Goal: Task Accomplishment & Management: Use online tool/utility

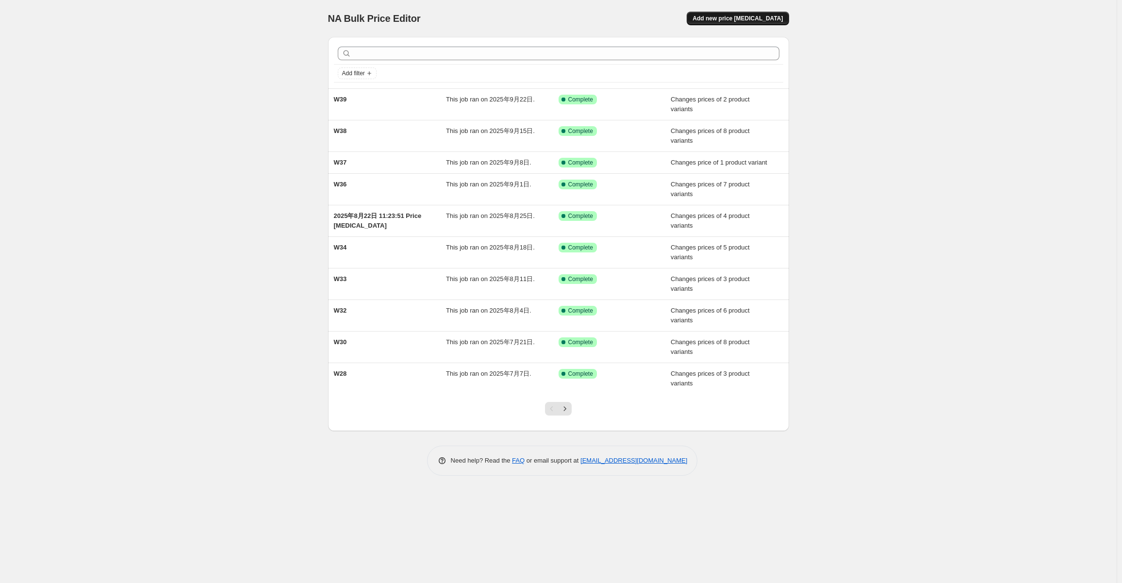
click at [762, 21] on span "Add new price [MEDICAL_DATA]" at bounding box center [737, 19] width 90 height 8
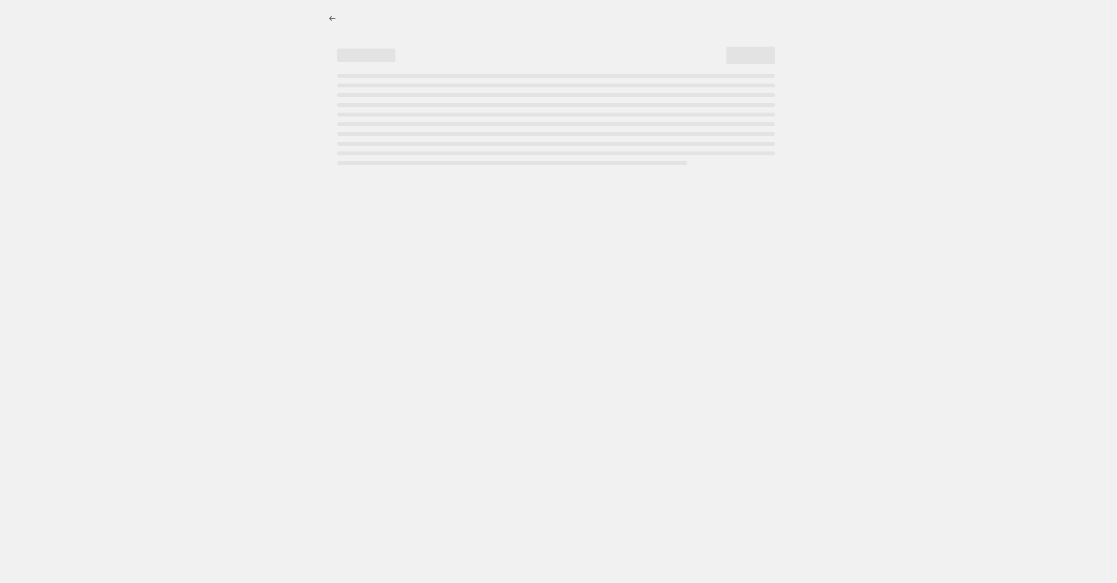
select select "percentage"
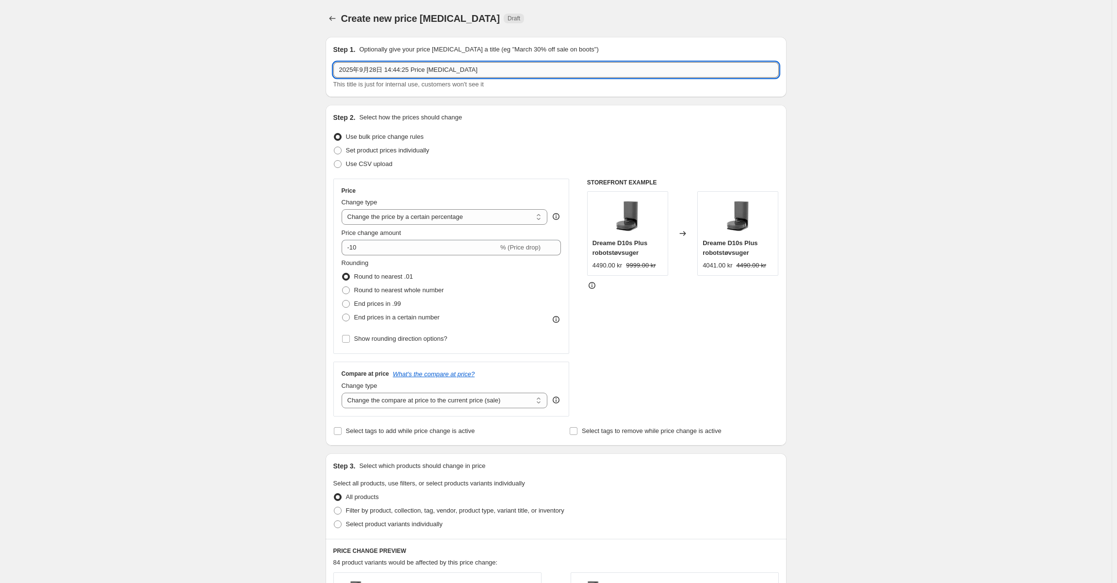
drag, startPoint x: 411, startPoint y: 77, endPoint x: 486, endPoint y: 72, distance: 74.9
click at [415, 77] on input "2025年9月28日 14:44:25 Price [MEDICAL_DATA]" at bounding box center [555, 70] width 445 height 16
drag, startPoint x: 486, startPoint y: 72, endPoint x: 315, endPoint y: 65, distance: 170.5
click at [315, 65] on div "Create new price change job. This page is ready Create new price change job Dra…" at bounding box center [556, 485] width 1112 height 970
type input "W40"
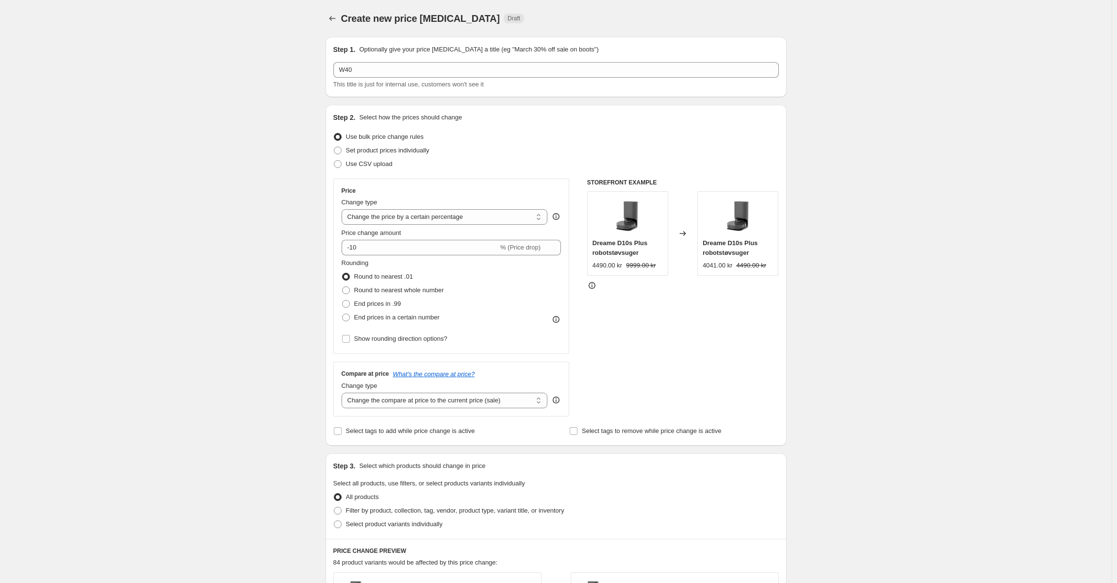
click at [244, 188] on div "Create new price change job. This page is ready Create new price change job Dra…" at bounding box center [556, 485] width 1112 height 970
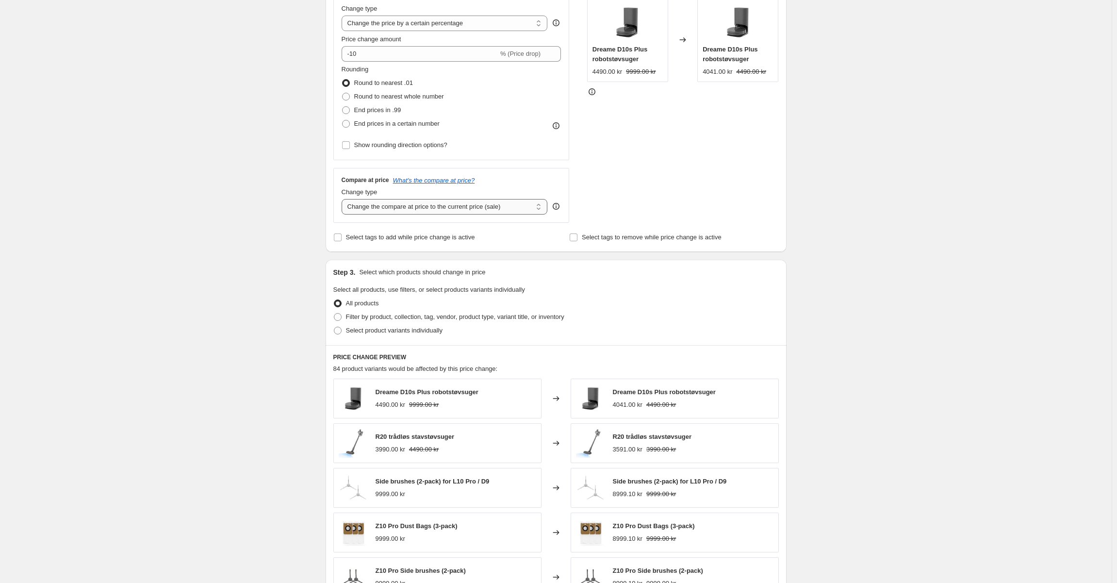
scroll to position [49, 0]
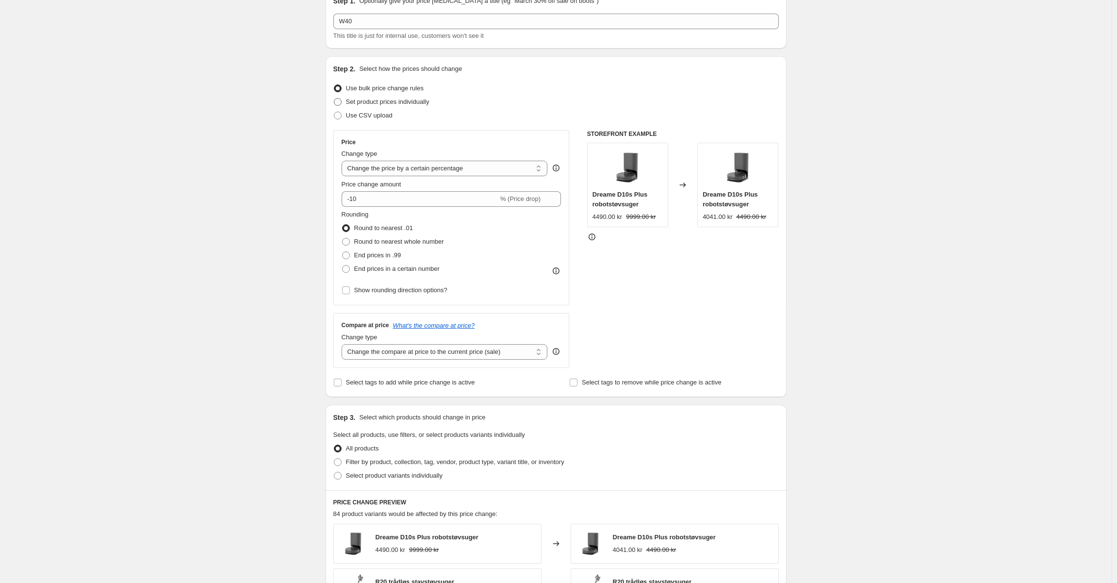
click at [390, 103] on span "Set product prices individually" at bounding box center [387, 101] width 83 height 7
click at [334, 99] on input "Set product prices individually" at bounding box center [334, 98] width 0 height 0
radio input "true"
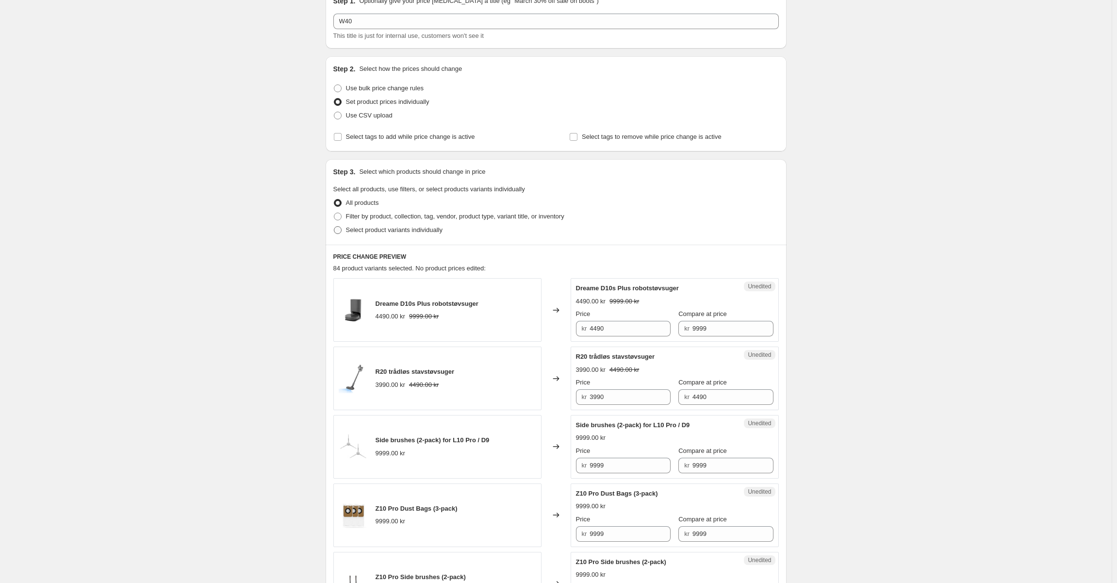
click at [432, 231] on span "Select product variants individually" at bounding box center [394, 229] width 97 height 7
click at [334, 227] on input "Select product variants individually" at bounding box center [334, 226] width 0 height 0
radio input "true"
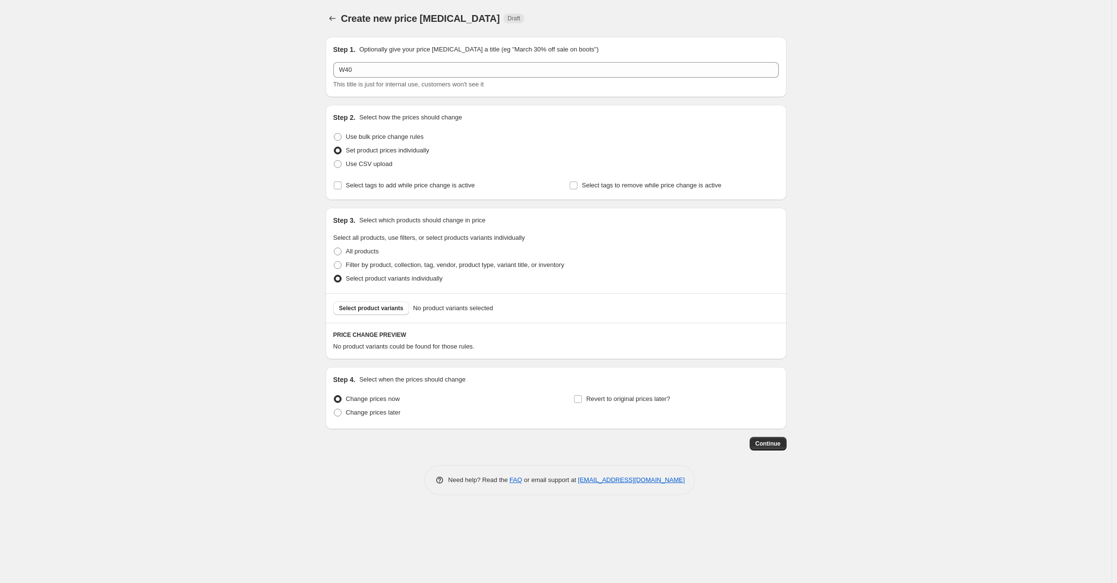
scroll to position [0, 0]
click at [352, 417] on span "Change prices later" at bounding box center [375, 413] width 55 height 10
click at [337, 409] on input "Change prices later" at bounding box center [336, 409] width 0 height 0
radio input "true"
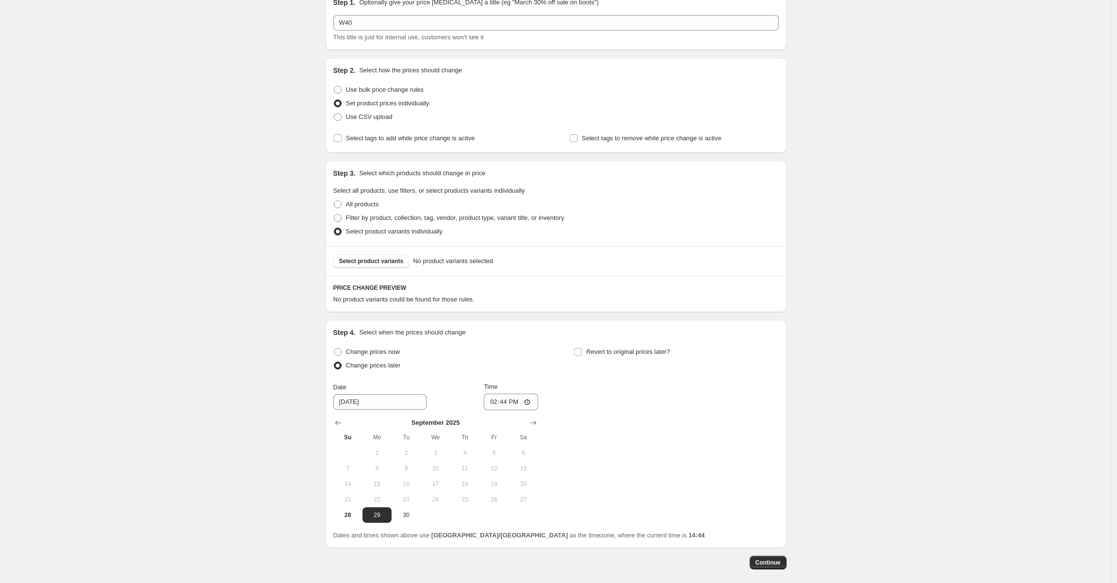
scroll to position [93, 0]
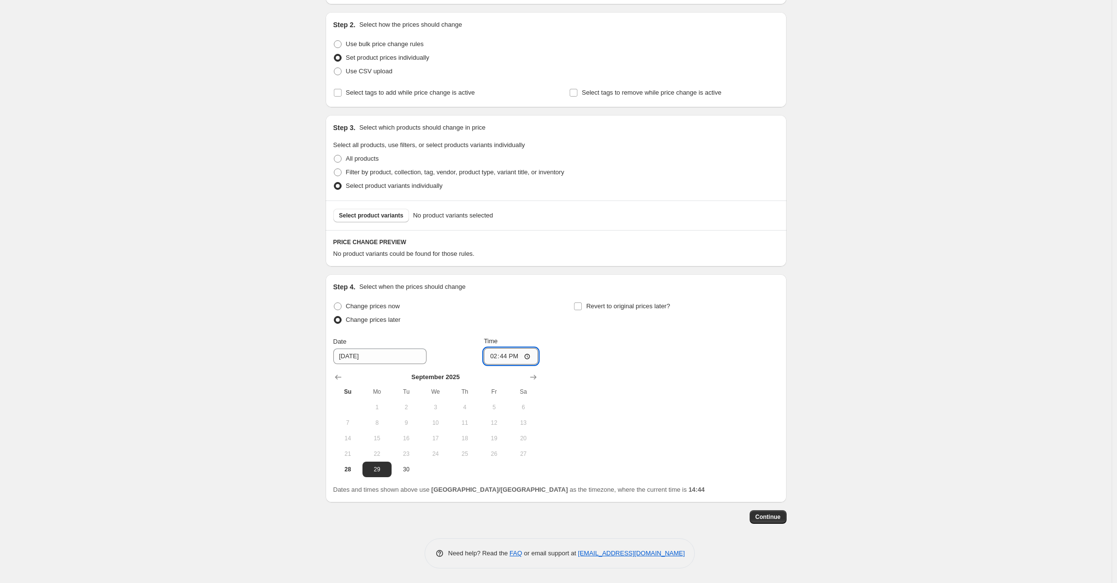
click at [505, 355] on input "14:44" at bounding box center [511, 356] width 54 height 16
type input "07:01"
click at [584, 345] on div "Change prices now Change prices later Date 9/29/2025 Time 07:01 September 2025 …" at bounding box center [555, 388] width 445 height 178
click at [375, 217] on span "Select product variants" at bounding box center [371, 216] width 65 height 8
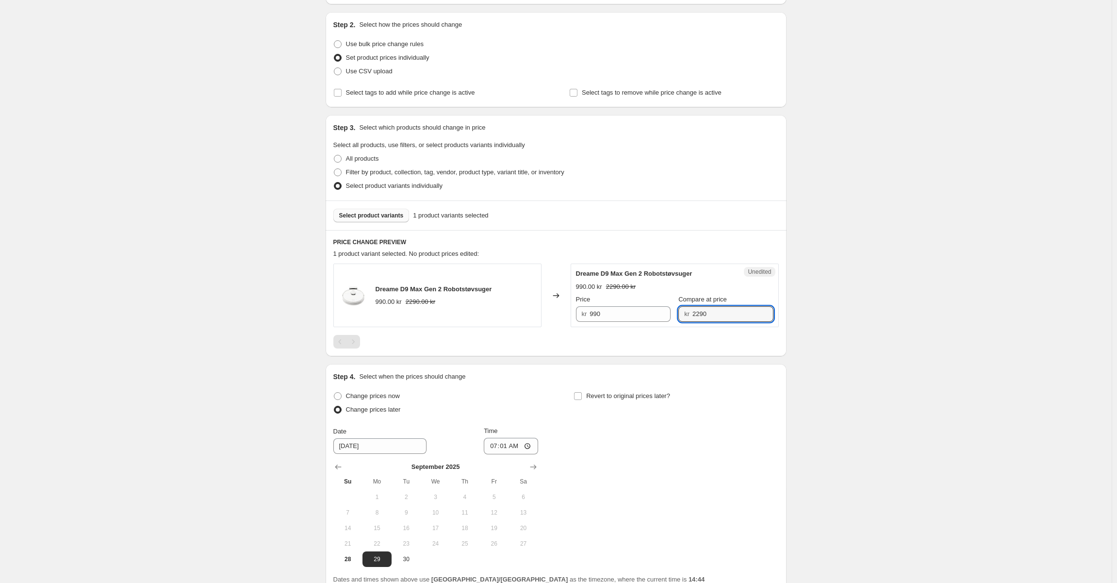
drag, startPoint x: 720, startPoint y: 311, endPoint x: 584, endPoint y: 311, distance: 135.4
click at [584, 311] on div "Price kr 990 Compare at price kr 2290" at bounding box center [674, 308] width 197 height 27
click at [614, 319] on input "990" at bounding box center [630, 314] width 81 height 16
paste input "22"
type input "2290"
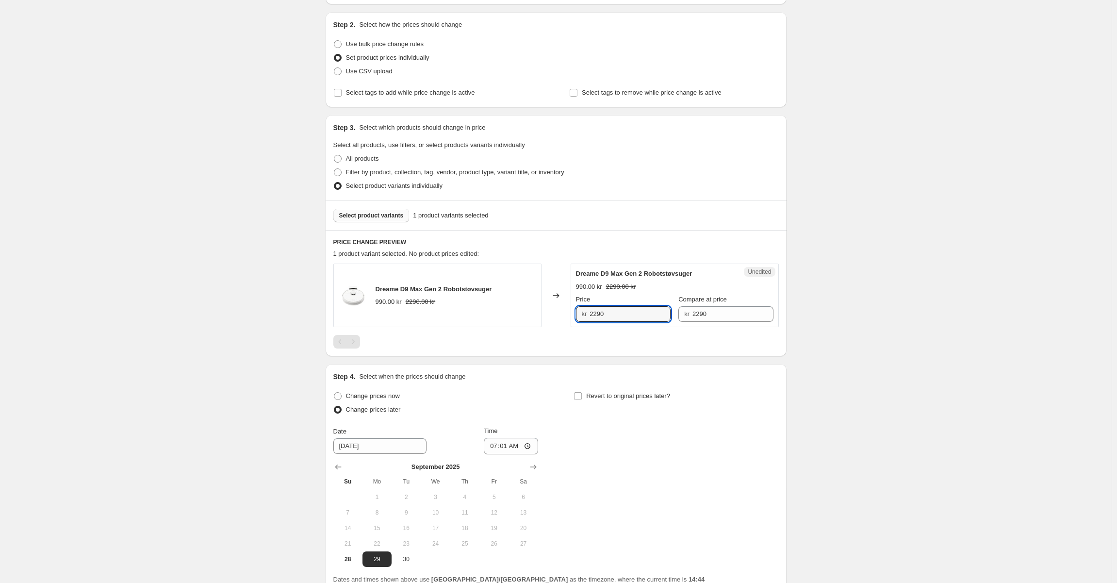
click at [635, 215] on div "Select product variants 1 product variants selected" at bounding box center [555, 216] width 445 height 14
click at [369, 209] on button "Select product variants" at bounding box center [371, 216] width 76 height 14
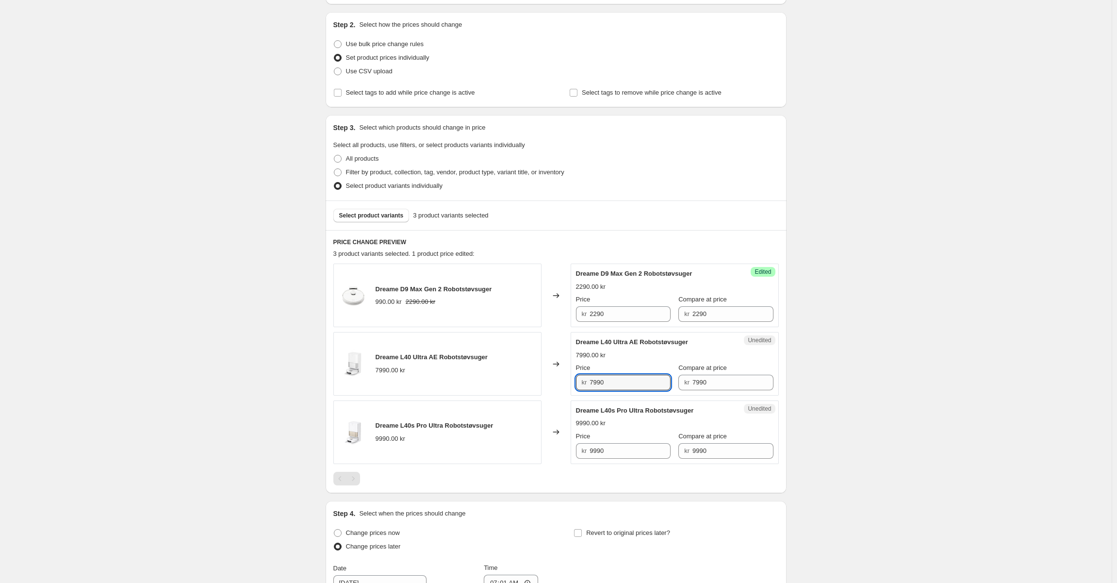
drag, startPoint x: 596, startPoint y: 382, endPoint x: 589, endPoint y: 382, distance: 7.3
click at [589, 382] on div "kr 7990" at bounding box center [623, 383] width 95 height 16
drag, startPoint x: 618, startPoint y: 456, endPoint x: 602, endPoint y: 458, distance: 15.6
click at [617, 456] on div "Dreame L40s Pro Ultra Robotstøvsuger 9990.00 kr Price kr 9990 Compare at price …" at bounding box center [674, 432] width 197 height 53
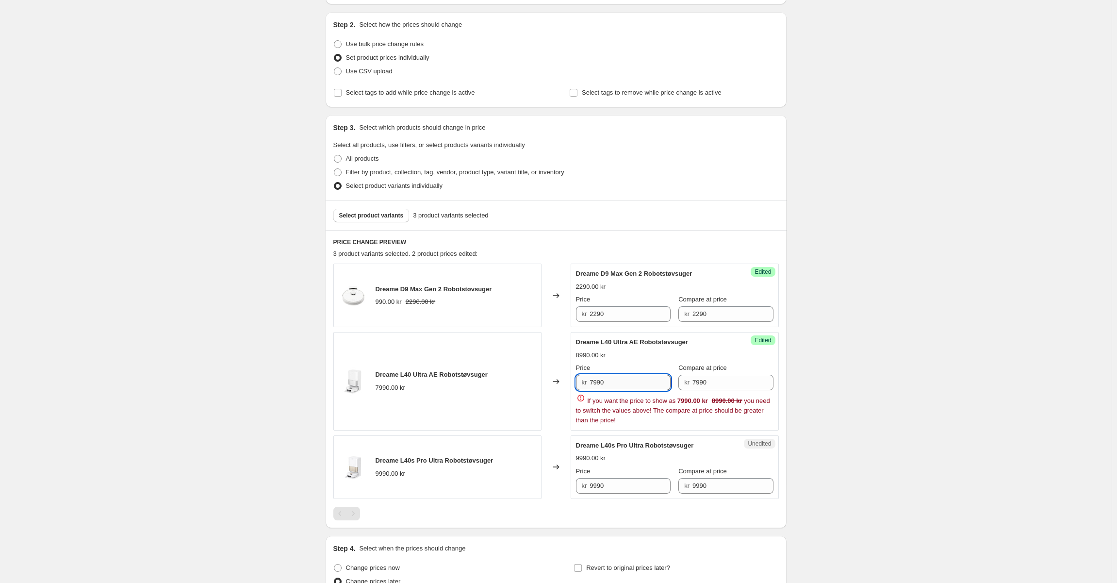
click at [616, 383] on input "7990" at bounding box center [630, 383] width 81 height 16
drag, startPoint x: 598, startPoint y: 382, endPoint x: 586, endPoint y: 381, distance: 12.7
click at [586, 381] on div "kr 7990" at bounding box center [623, 383] width 95 height 16
type input "6890"
click at [631, 487] on div "PRICE CHANGE PREVIEW 3 product variants selected. 2 product prices edited: Drea…" at bounding box center [556, 379] width 461 height 298
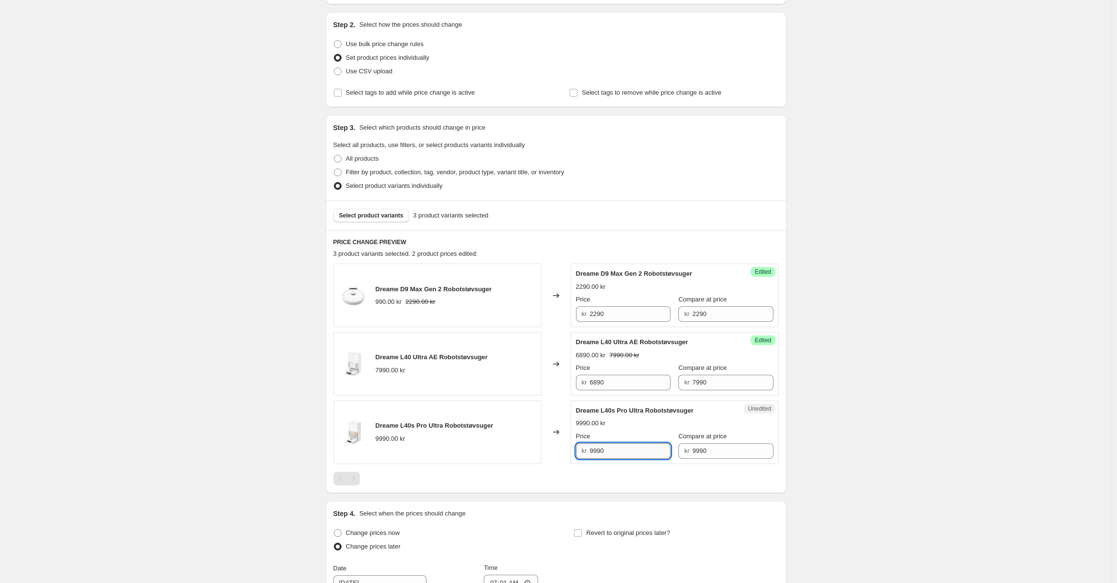
click at [595, 452] on input "9990" at bounding box center [630, 451] width 81 height 16
type input "8990"
click at [643, 424] on div "9990.00 kr" at bounding box center [674, 423] width 197 height 10
click at [379, 216] on span "Select product variants" at bounding box center [371, 216] width 65 height 8
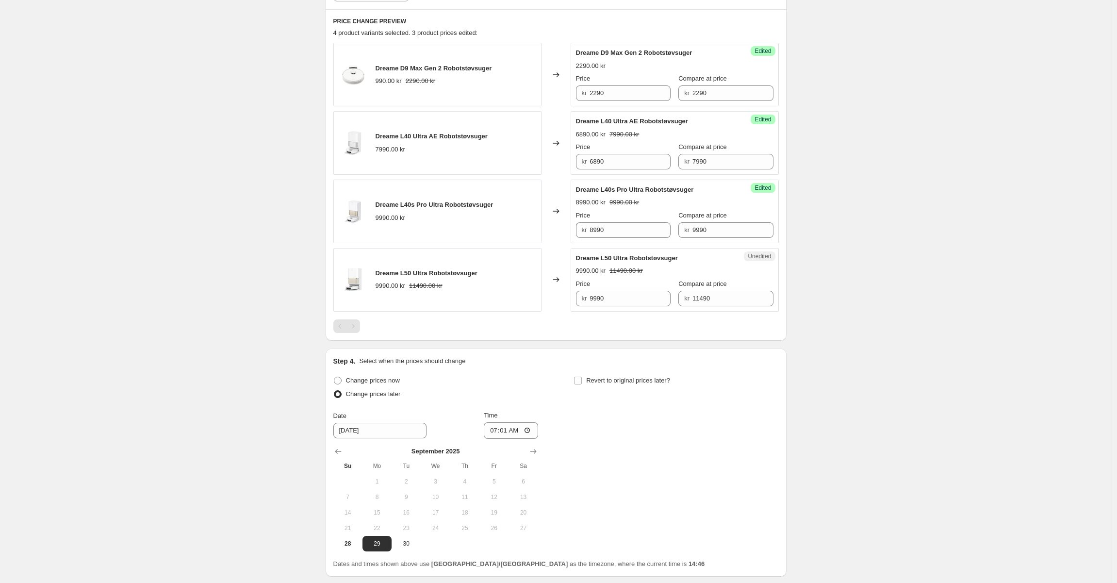
scroll to position [335, 0]
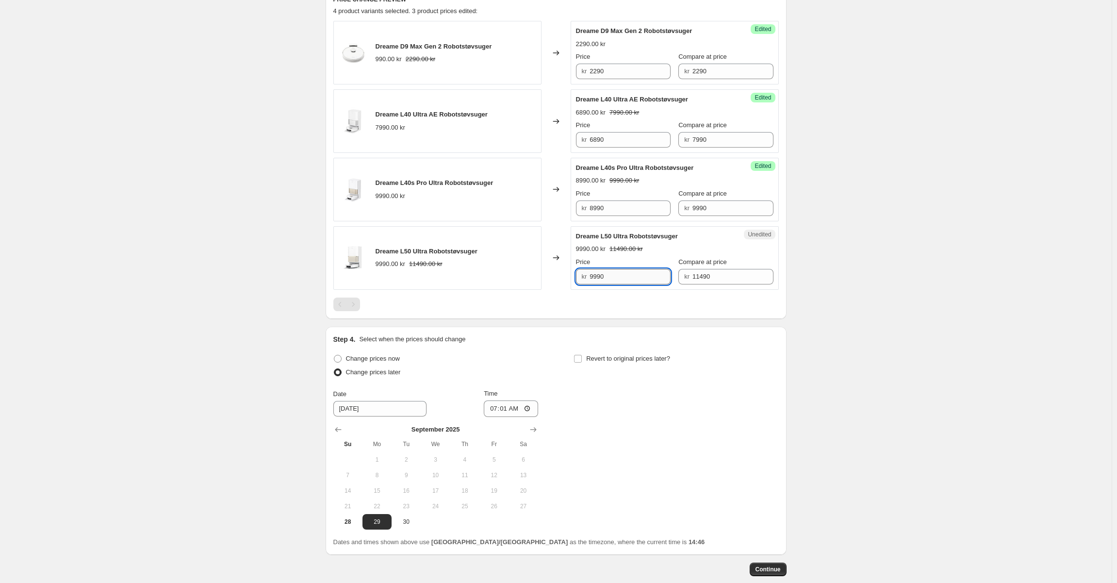
drag, startPoint x: 618, startPoint y: 277, endPoint x: 654, endPoint y: 274, distance: 35.5
click at [569, 274] on div "Dreame L50 Ultra Robotstøvsuger 9990.00 kr 11490.00 kr Changed to Unedited Drea…" at bounding box center [555, 258] width 445 height 64
drag, startPoint x: 737, startPoint y: 273, endPoint x: 617, endPoint y: 272, distance: 119.4
click at [617, 272] on div "Price kr 9990 Compare at price kr 11490" at bounding box center [674, 270] width 197 height 27
click at [614, 274] on input "9990" at bounding box center [630, 277] width 81 height 16
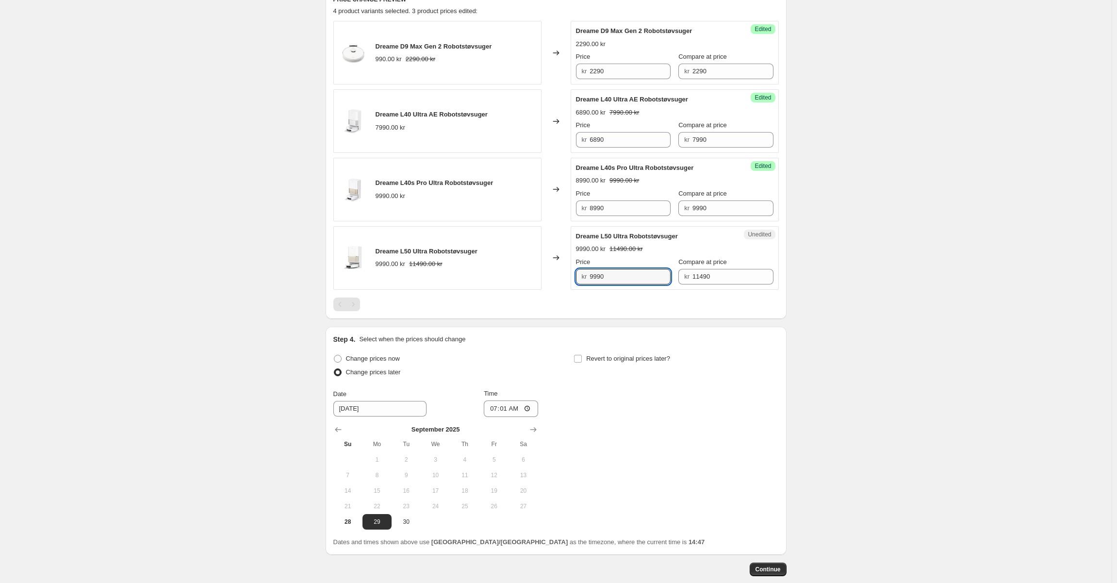
paste input "114"
type input "11490"
click at [619, 263] on div "Price" at bounding box center [623, 262] width 95 height 10
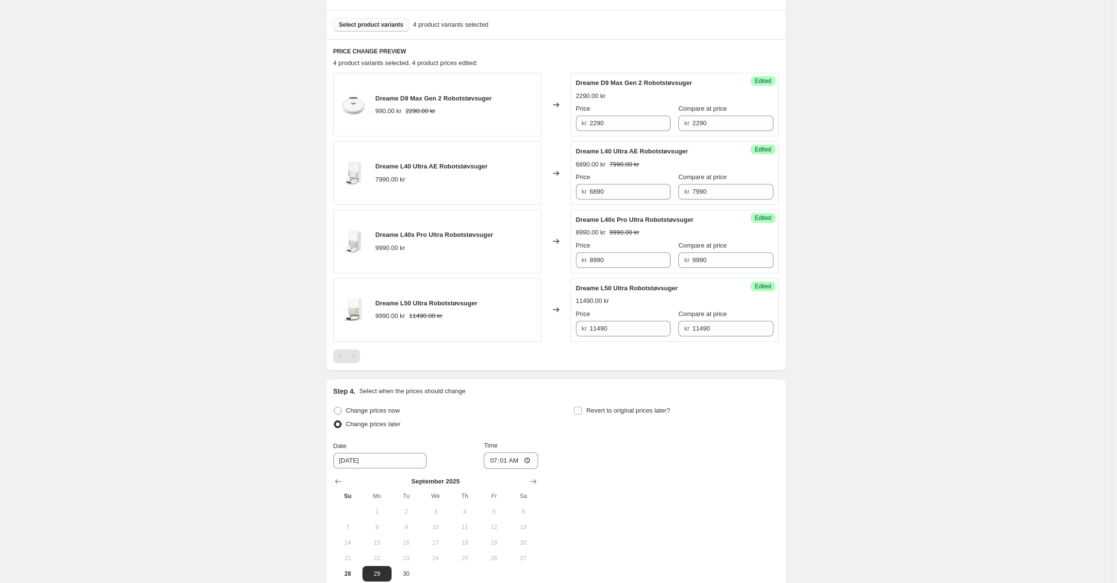
scroll to position [190, 0]
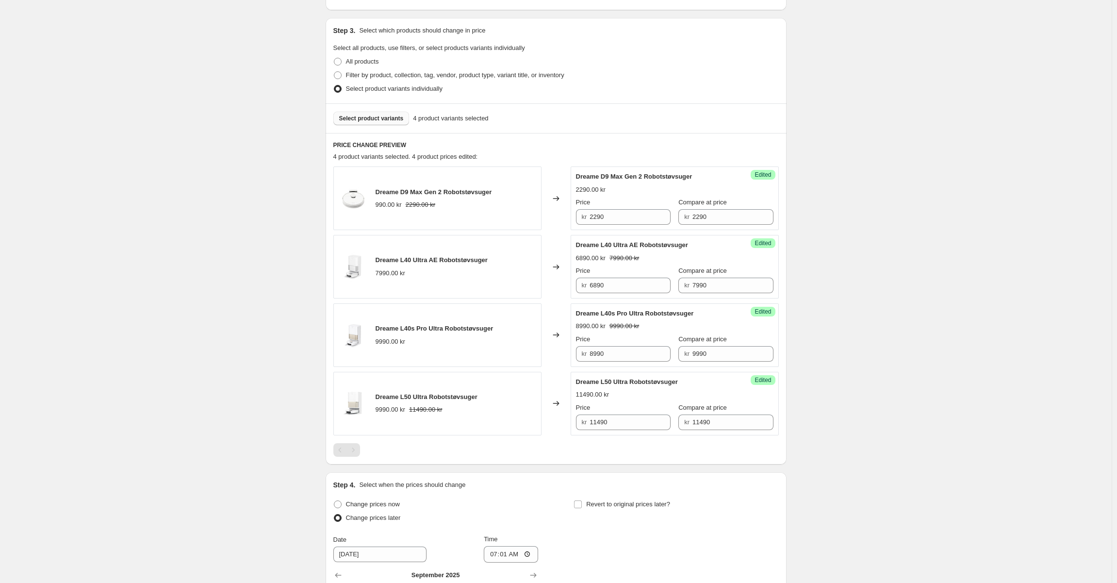
click at [422, 103] on div "Step 3. Select which products should change in price Select all products, use f…" at bounding box center [556, 60] width 461 height 85
click at [383, 121] on span "Select product variants" at bounding box center [371, 119] width 65 height 8
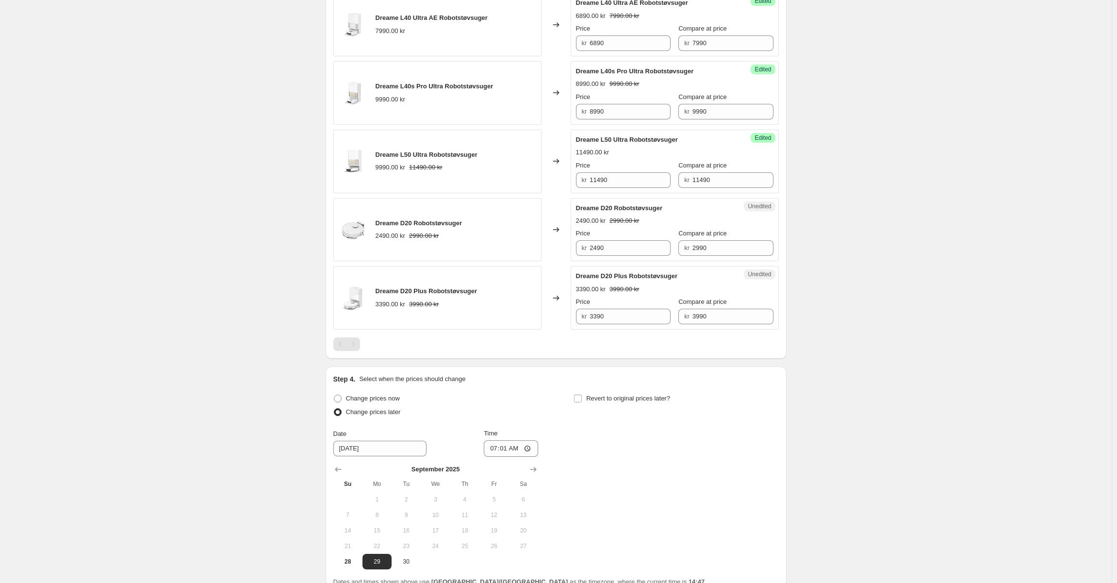
scroll to position [432, 0]
drag, startPoint x: 721, startPoint y: 245, endPoint x: 606, endPoint y: 246, distance: 115.5
click at [606, 246] on div "Price kr 2490 Compare at price kr 2990" at bounding box center [674, 241] width 197 height 27
click at [622, 247] on input "2490" at bounding box center [630, 248] width 81 height 16
paste input "9"
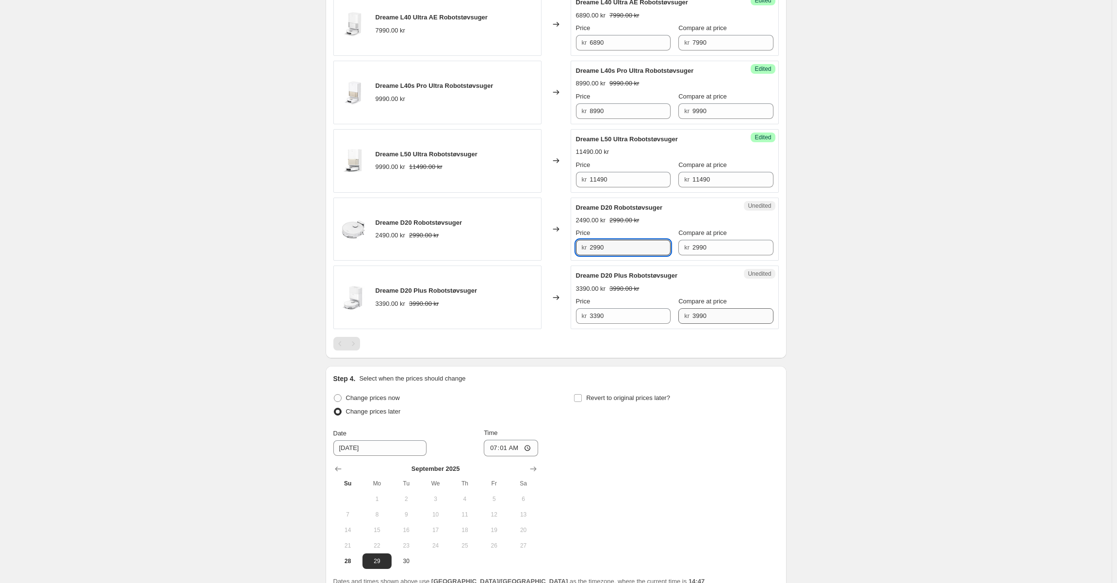
type input "2990"
drag, startPoint x: 736, startPoint y: 311, endPoint x: 588, endPoint y: 307, distance: 147.5
click at [588, 307] on div "Price kr 3390 Compare at price kr 3990" at bounding box center [674, 309] width 197 height 27
click at [621, 316] on input "3390" at bounding box center [630, 316] width 81 height 16
paste input "9"
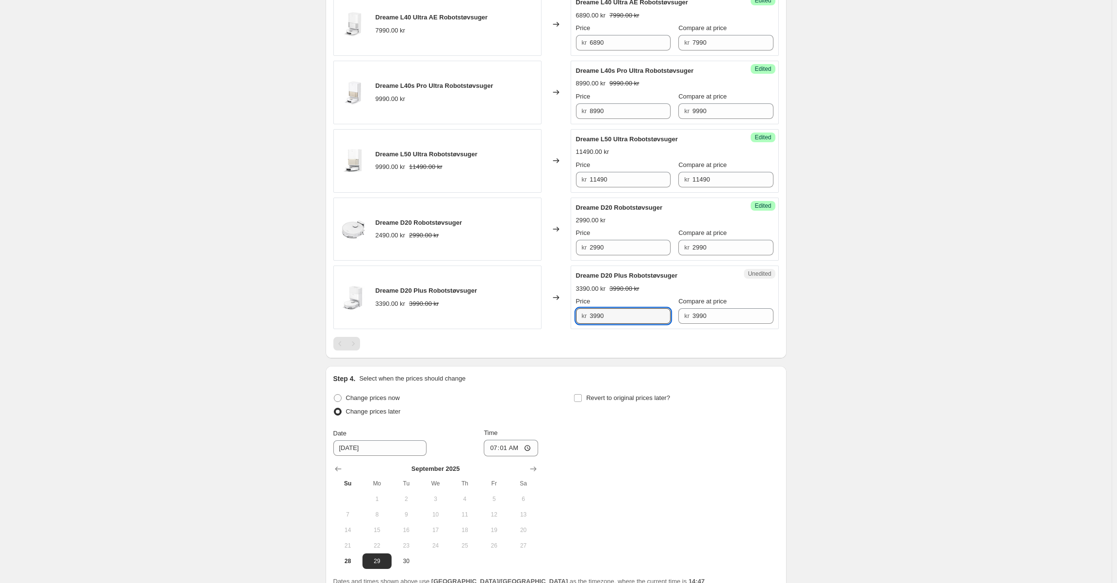
type input "3990"
click at [816, 305] on div "Create new price change job. This page is ready Create new price change job Dra…" at bounding box center [556, 121] width 1112 height 1107
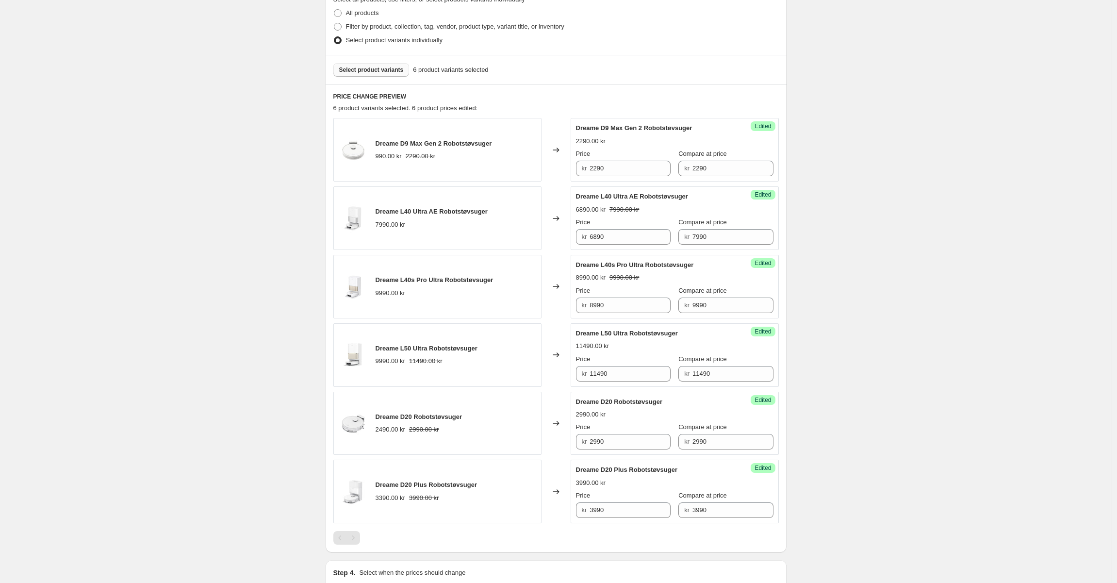
scroll to position [190, 0]
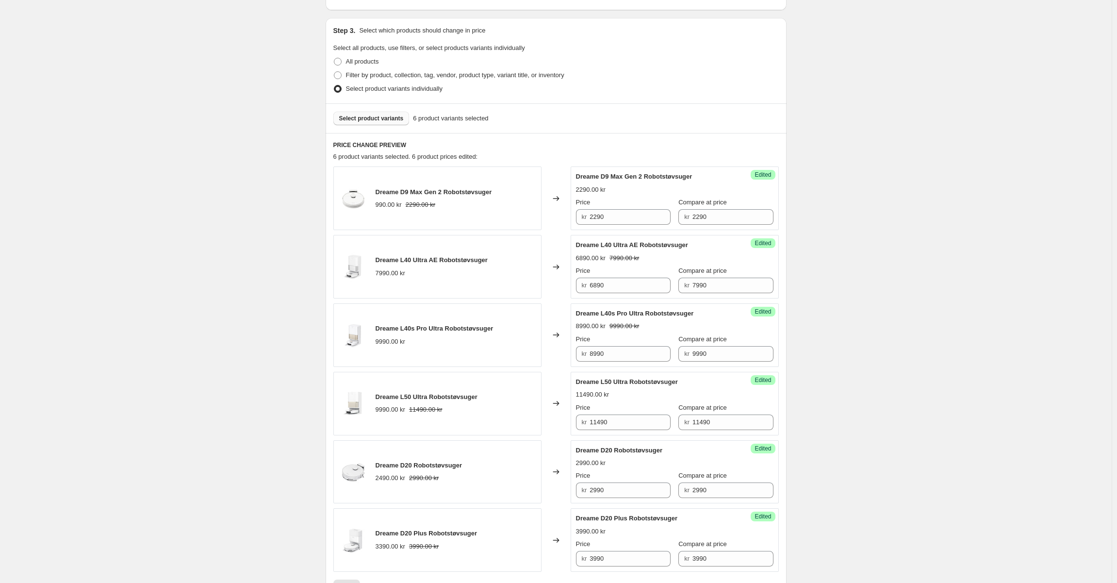
click at [364, 121] on span "Select product variants" at bounding box center [371, 119] width 65 height 8
drag, startPoint x: 717, startPoint y: 217, endPoint x: 598, endPoint y: 213, distance: 119.0
click at [598, 213] on div "Price kr 3490 Compare at price kr 3490" at bounding box center [674, 210] width 197 height 27
click at [596, 215] on input "3490" at bounding box center [630, 217] width 81 height 16
drag, startPoint x: 638, startPoint y: 213, endPoint x: 542, endPoint y: 212, distance: 96.1
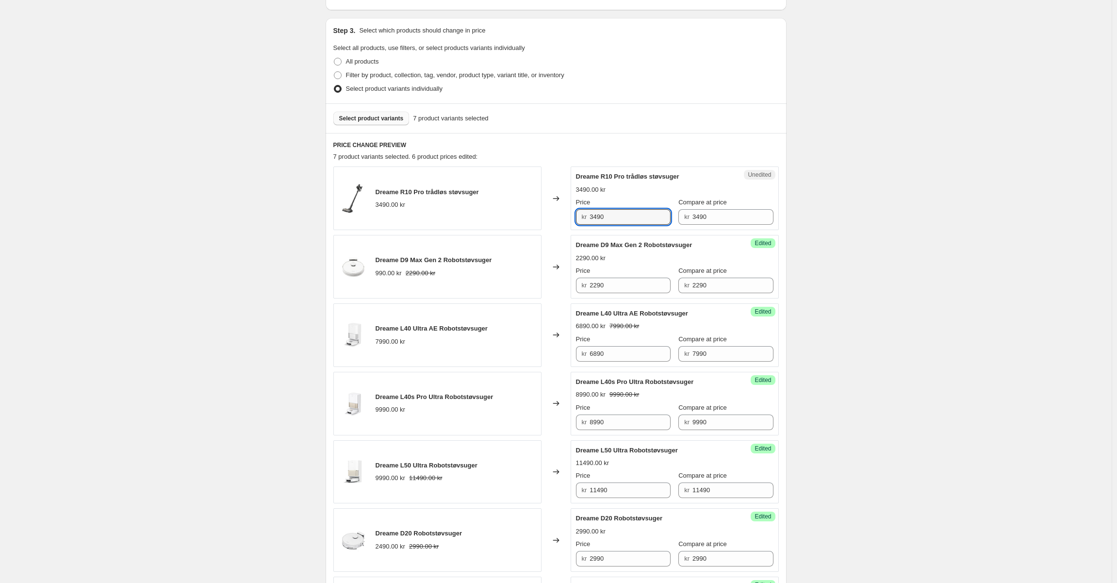
click at [542, 212] on div "Dreame R10 Pro trådløs støvsuger 3490.00 kr Changed to Unedited Dreame R10 Pro …" at bounding box center [555, 198] width 445 height 64
type input "2590"
click at [624, 186] on div "2590.00 kr 3490.00 kr" at bounding box center [674, 190] width 197 height 10
click at [685, 169] on div "Success Edited Dreame R10 Pro trådløs støvsuger 2590.00 kr 3490.00 kr Price kr …" at bounding box center [675, 198] width 208 height 64
drag, startPoint x: 614, startPoint y: 214, endPoint x: 517, endPoint y: 181, distance: 103.0
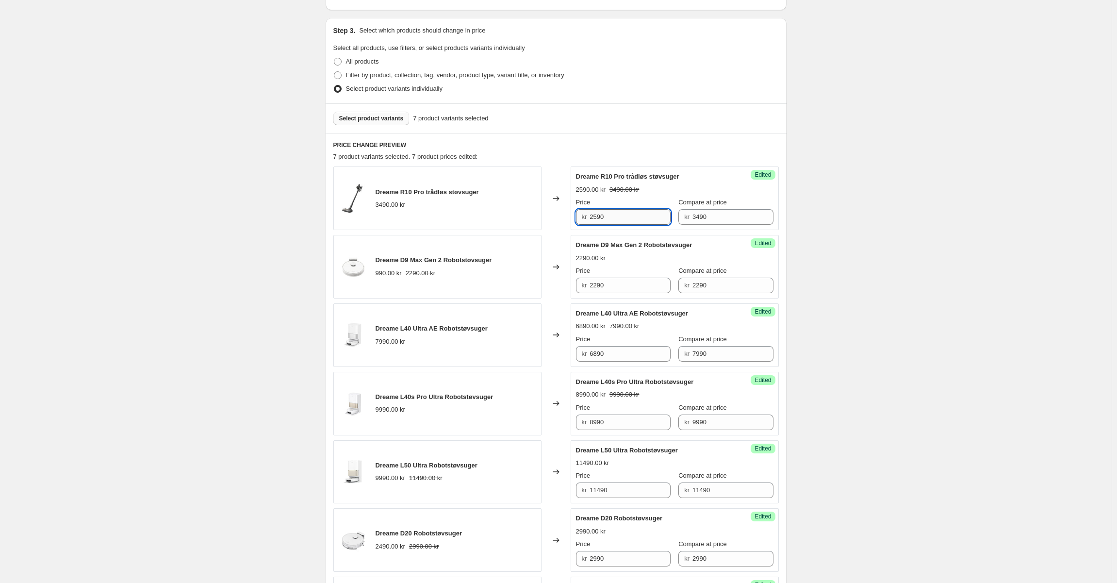
click at [614, 213] on input "2590" at bounding box center [630, 217] width 81 height 16
click at [385, 113] on button "Select product variants" at bounding box center [371, 119] width 76 height 14
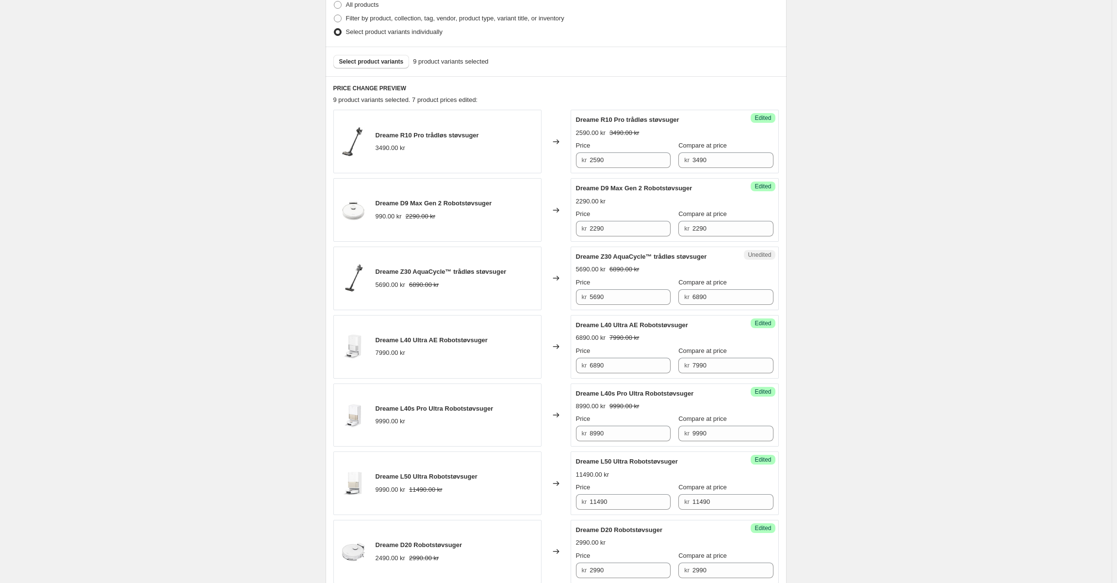
scroll to position [384, 0]
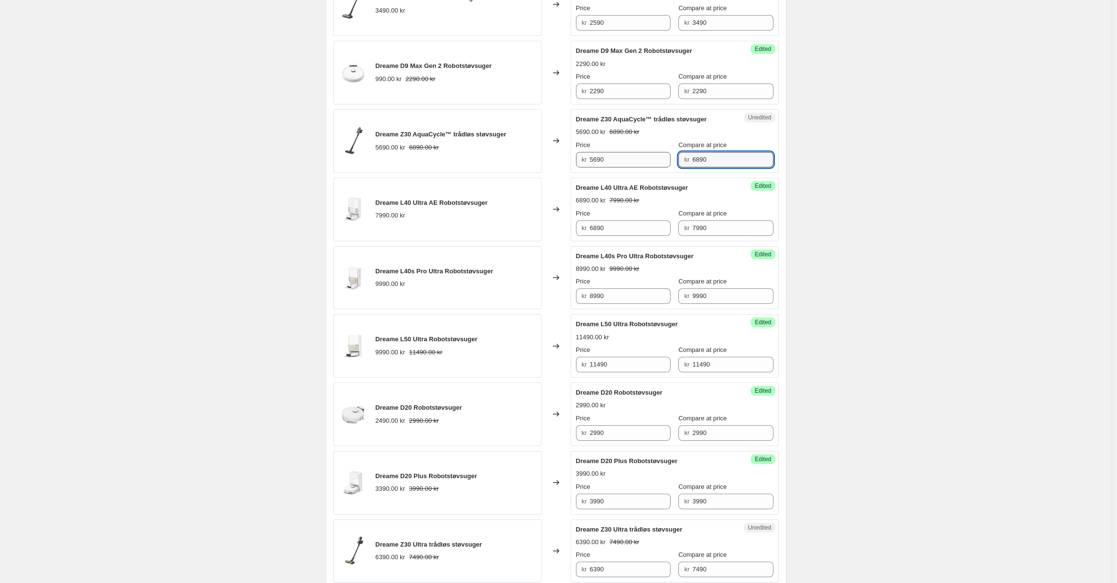
drag, startPoint x: 721, startPoint y: 164, endPoint x: 615, endPoint y: 157, distance: 106.5
click at [616, 157] on div "Price kr 5690 Compare at price kr 6890" at bounding box center [674, 153] width 197 height 27
click at [613, 158] on input "5690" at bounding box center [630, 160] width 81 height 16
paste input "68"
type input "6890"
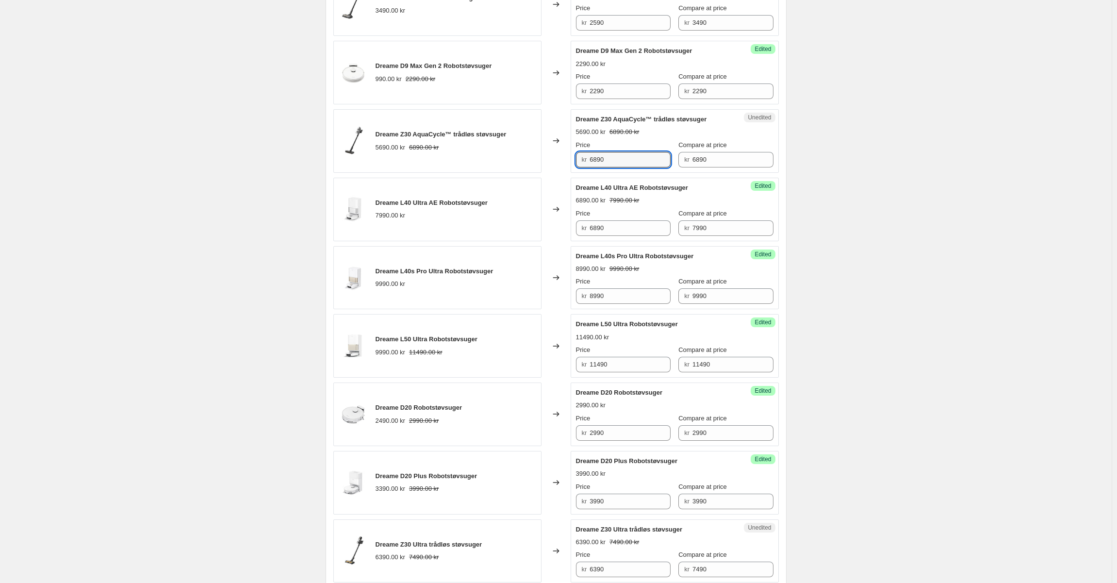
click at [647, 140] on div "Price" at bounding box center [623, 145] width 95 height 10
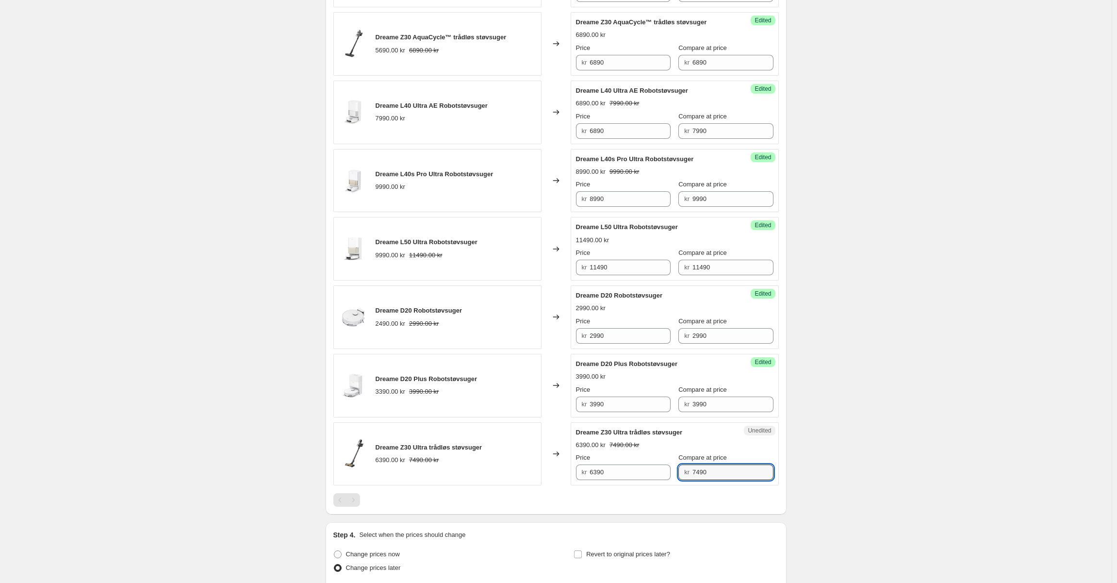
drag, startPoint x: 720, startPoint y: 473, endPoint x: 587, endPoint y: 464, distance: 133.2
click at [593, 464] on div "Price kr 6390 Compare at price kr 7490" at bounding box center [674, 466] width 197 height 27
click at [628, 470] on input "6390" at bounding box center [630, 472] width 81 height 16
paste input "74"
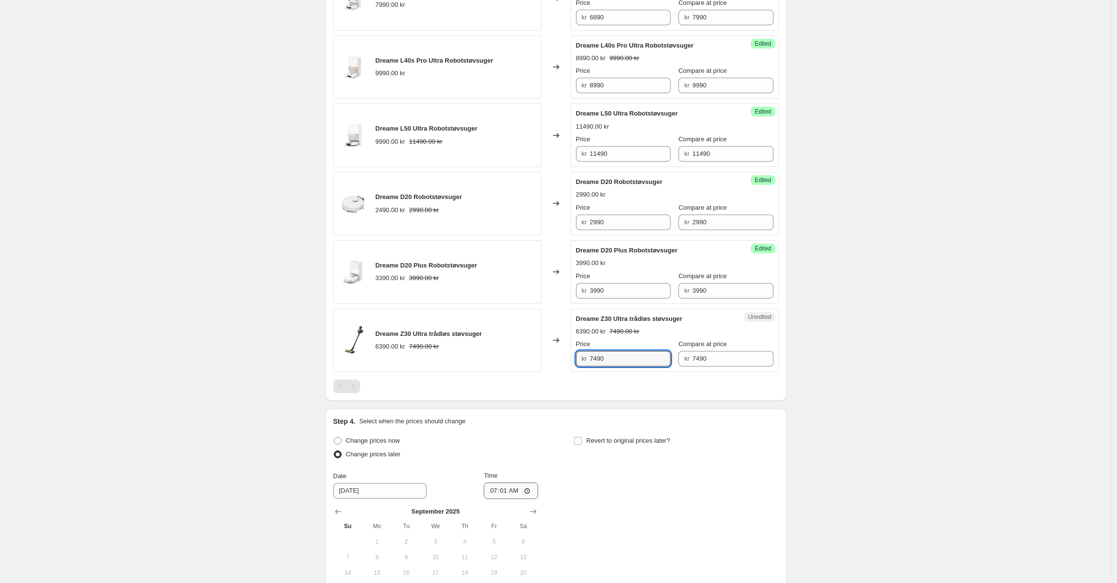
scroll to position [723, 0]
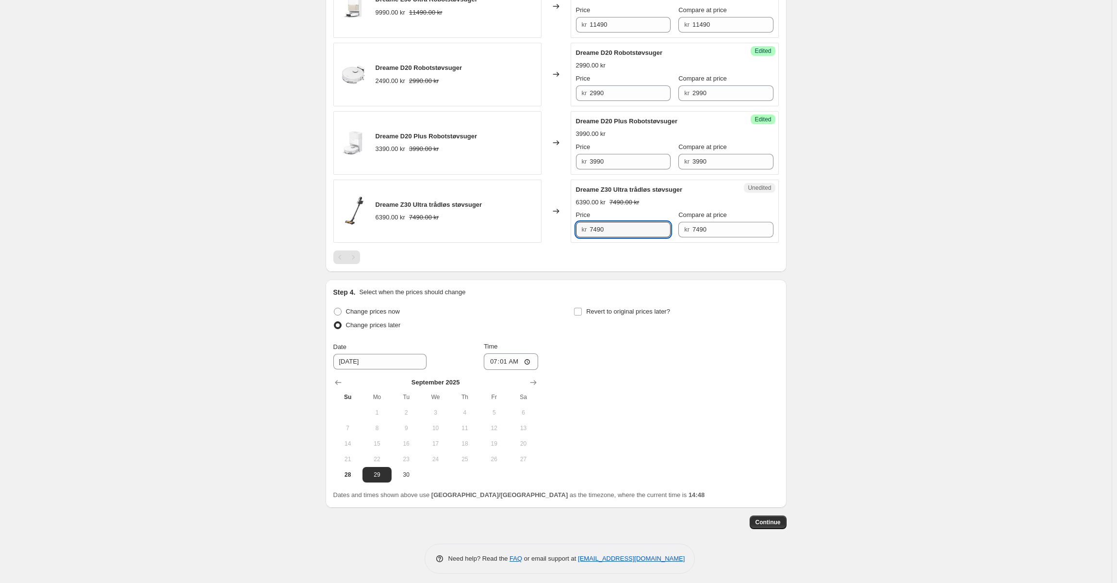
type input "7490"
drag, startPoint x: 568, startPoint y: 233, endPoint x: 558, endPoint y: 239, distance: 12.0
click at [567, 233] on div "Changed to" at bounding box center [556, 212] width 29 height 64
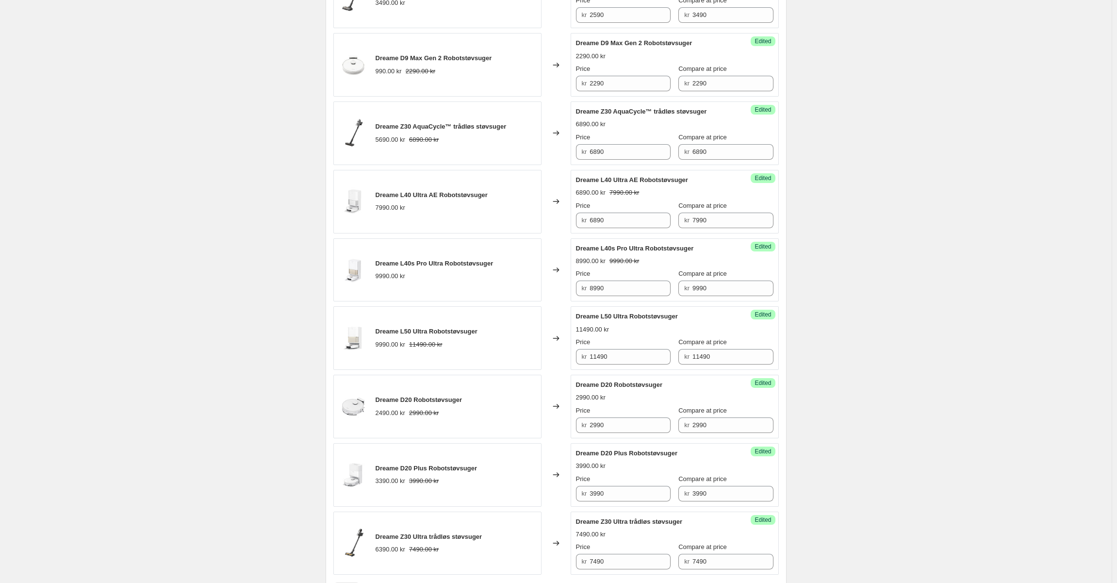
scroll to position [287, 0]
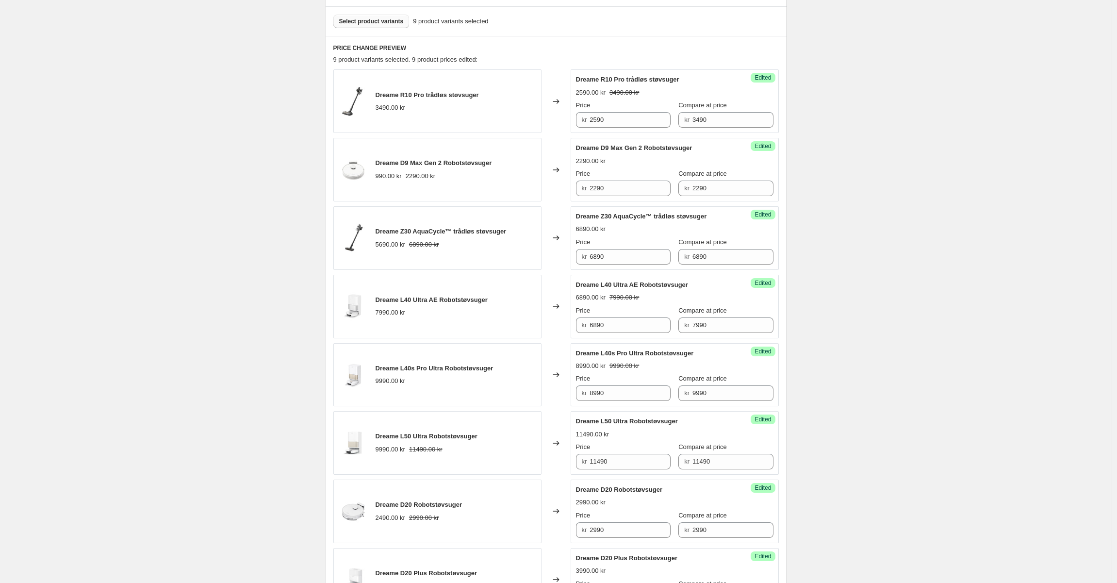
click at [401, 22] on span "Select product variants" at bounding box center [371, 21] width 65 height 8
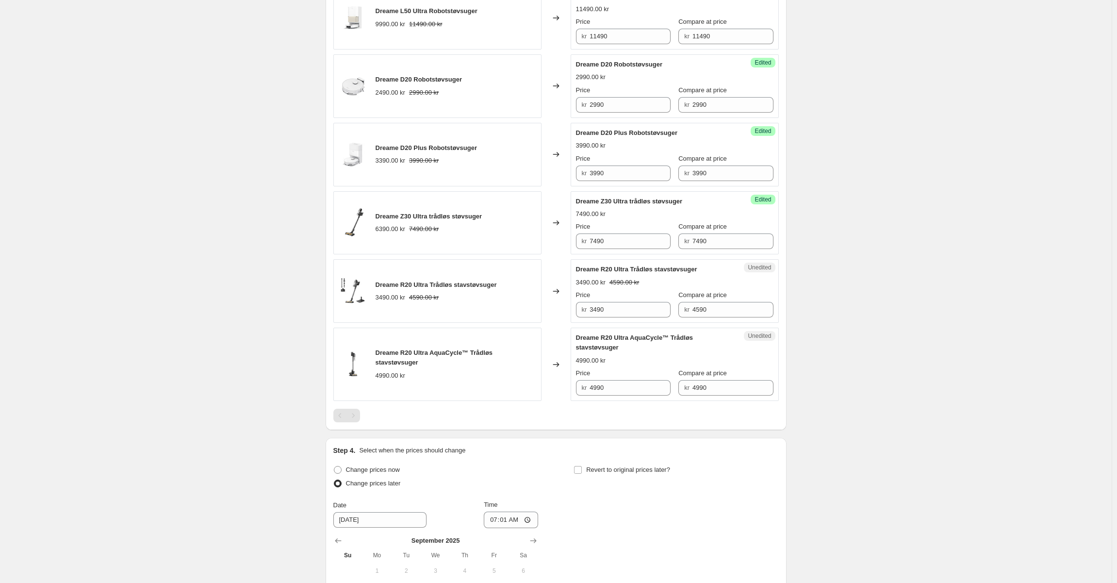
scroll to position [723, 0]
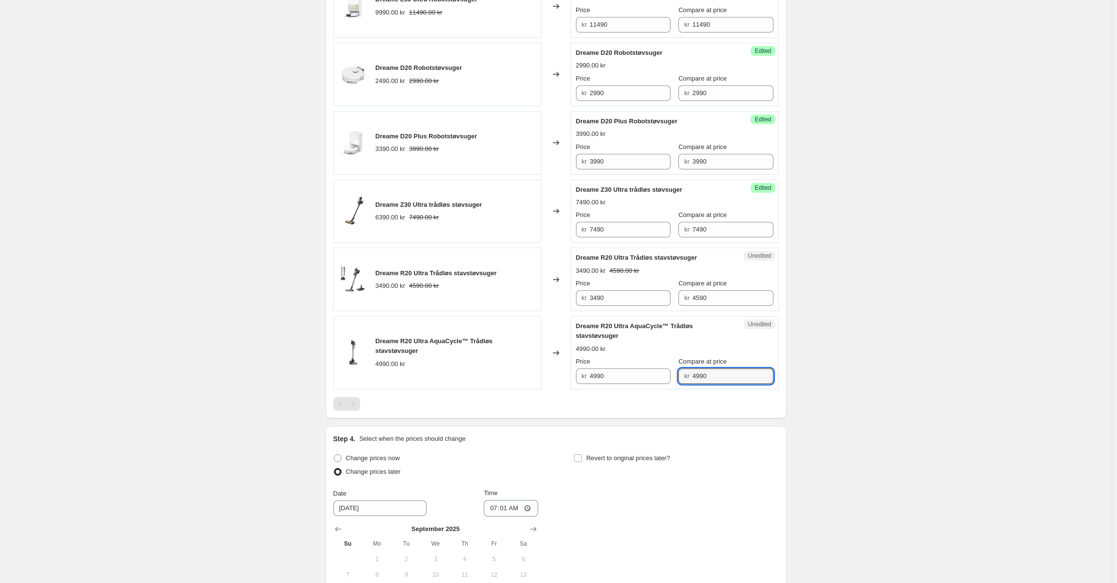
drag, startPoint x: 703, startPoint y: 376, endPoint x: 592, endPoint y: 365, distance: 111.6
click at [592, 365] on div "Price kr 4990 Compare at price kr 4990" at bounding box center [674, 370] width 197 height 27
click at [587, 375] on span "kr" at bounding box center [584, 375] width 5 height 7
click at [593, 376] on input "4990" at bounding box center [630, 376] width 81 height 16
click at [602, 377] on input "4990" at bounding box center [630, 376] width 81 height 16
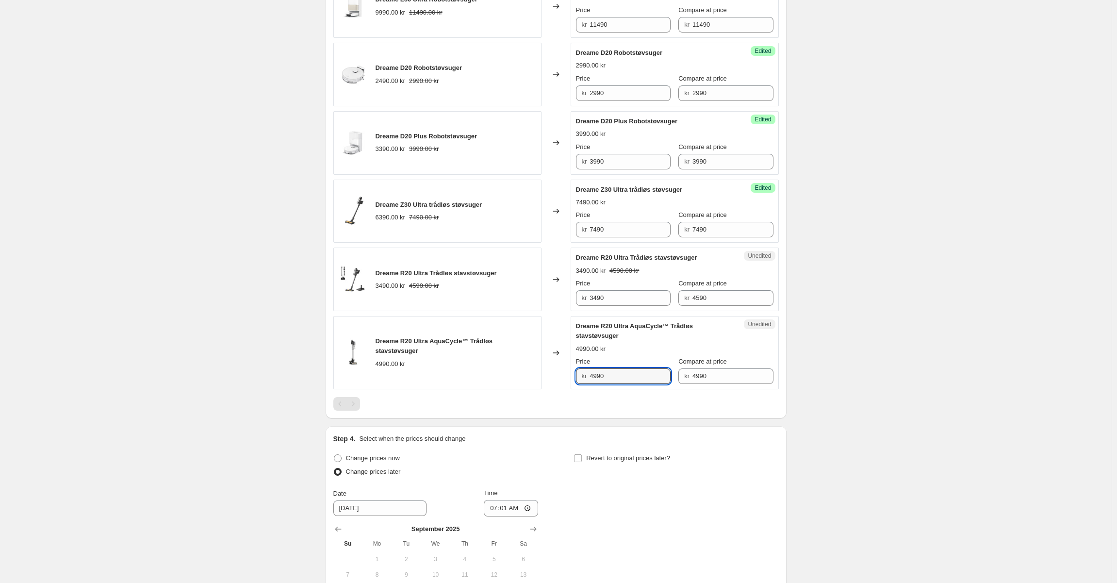
drag, startPoint x: 627, startPoint y: 369, endPoint x: 561, endPoint y: 369, distance: 66.0
click at [561, 369] on div "Dreame R20 Ultra AquaCycle™ Trådløs stavstøvsuger 4990.00 kr Changed to Unedite…" at bounding box center [555, 352] width 445 height 73
type input "3490"
click at [627, 336] on div "Dreame R20 Ultra AquaCycle™ Trådløs stavstøvsuger" at bounding box center [655, 330] width 159 height 19
drag, startPoint x: 723, startPoint y: 301, endPoint x: 560, endPoint y: 295, distance: 162.7
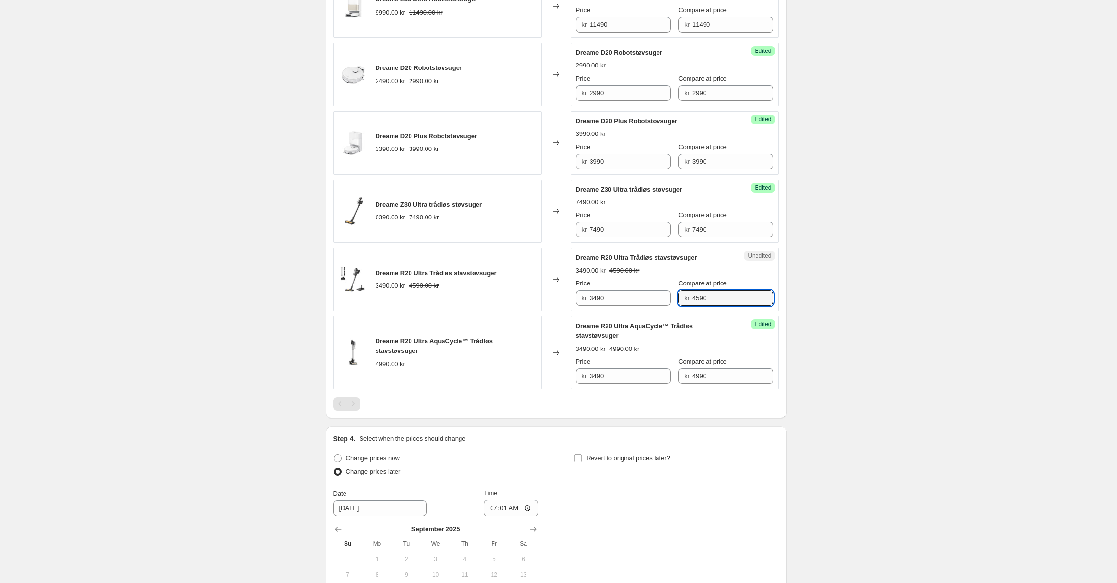
click at [560, 295] on div "Dreame R20 Ultra Trådløs stavstøvsuger 3490.00 kr 4590.00 kr Changed to Unedite…" at bounding box center [555, 279] width 445 height 64
click at [606, 296] on input "3490" at bounding box center [630, 298] width 81 height 16
paste input "45"
type input "4590"
click at [690, 273] on div "4590.00 kr" at bounding box center [674, 271] width 197 height 10
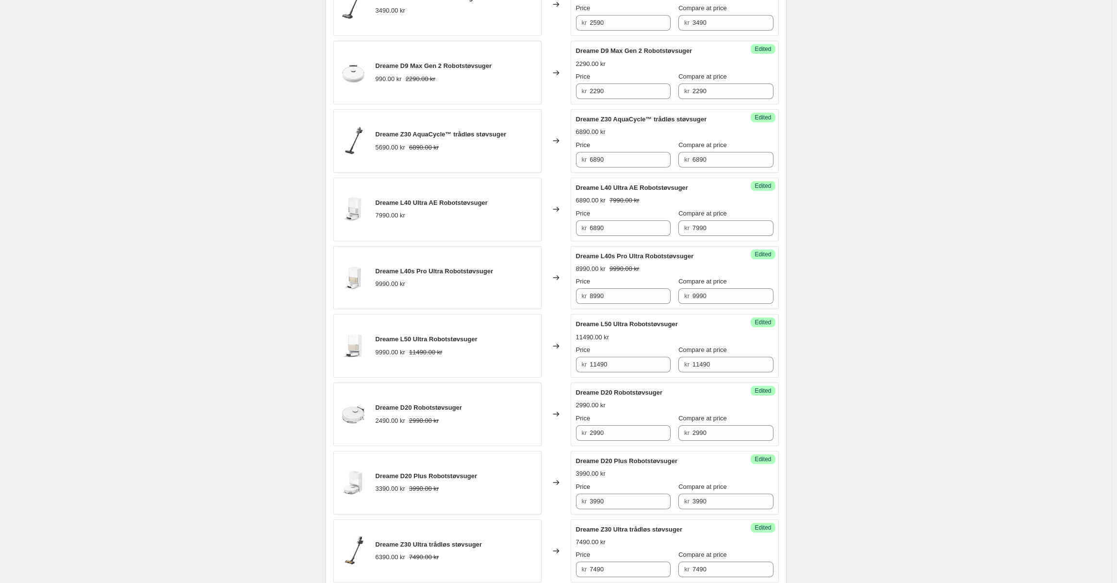
scroll to position [141, 0]
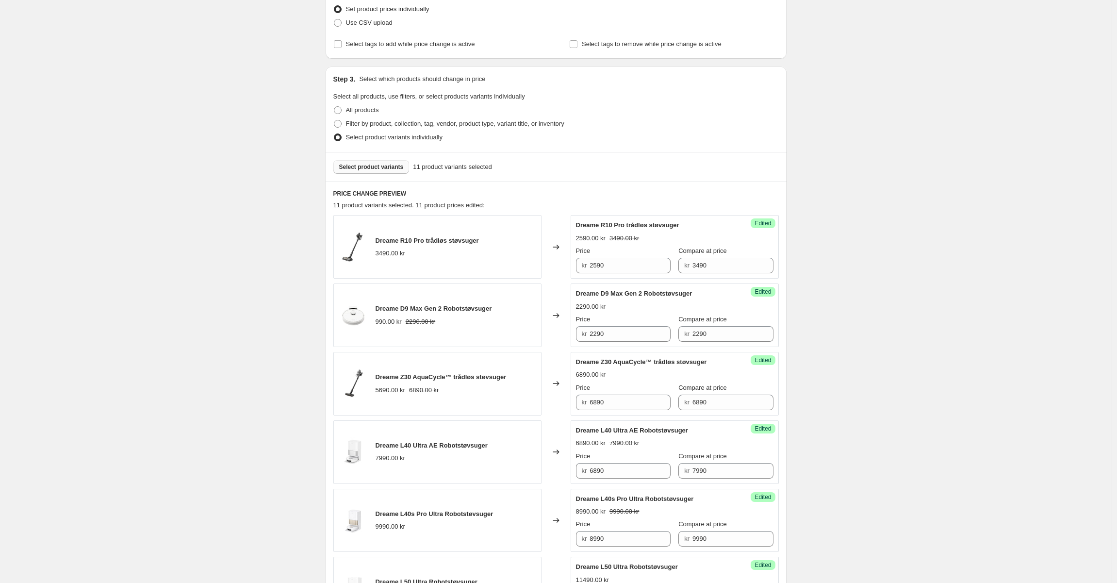
drag, startPoint x: 380, startPoint y: 180, endPoint x: 378, endPoint y: 163, distance: 17.2
click at [378, 178] on div "Select product variants 11 product variants selected" at bounding box center [556, 167] width 461 height 30
click at [378, 162] on button "Select product variants" at bounding box center [371, 167] width 76 height 14
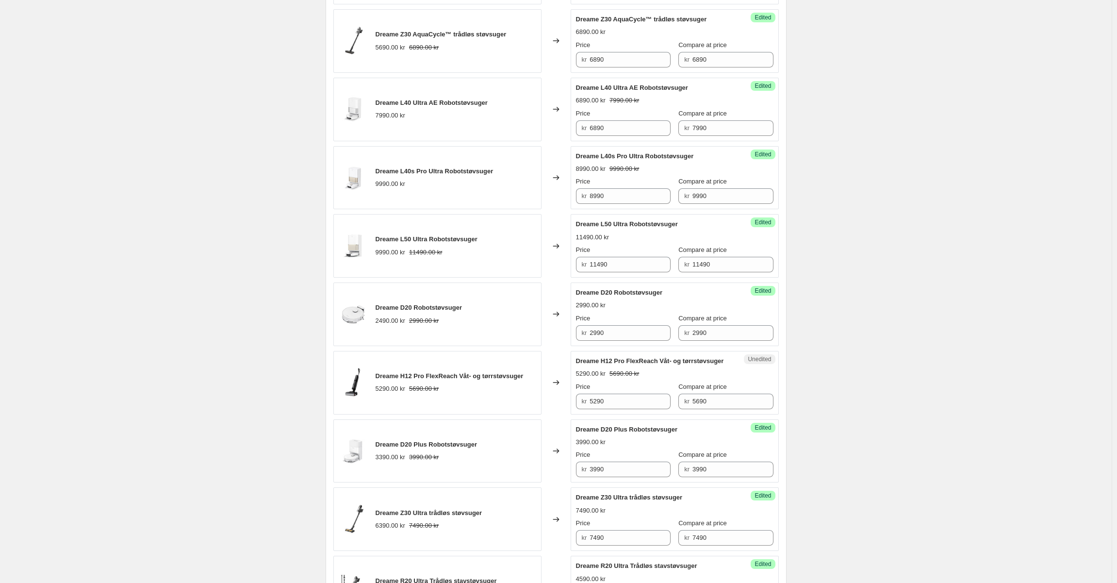
scroll to position [578, 0]
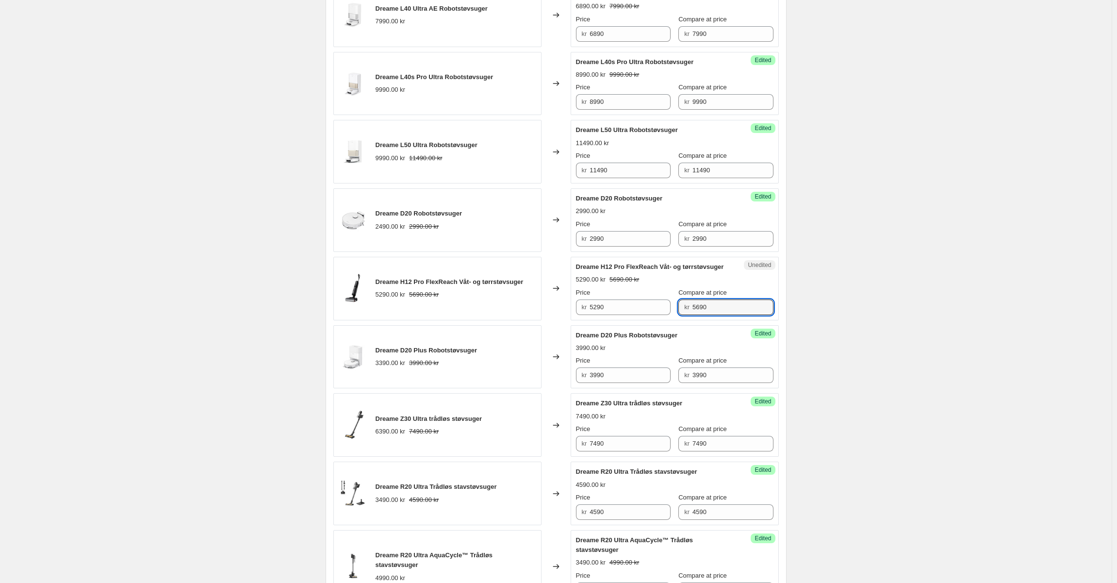
drag, startPoint x: 742, startPoint y: 322, endPoint x: 536, endPoint y: 312, distance: 206.0
click at [539, 312] on div "Dreame H12 Pro FlexReach Våt- og tørrstøvsuger 5290.00 kr 5690.00 kr Changed to…" at bounding box center [555, 289] width 445 height 64
click at [600, 315] on input "5290" at bounding box center [630, 307] width 81 height 16
paste input "6"
type input "5690"
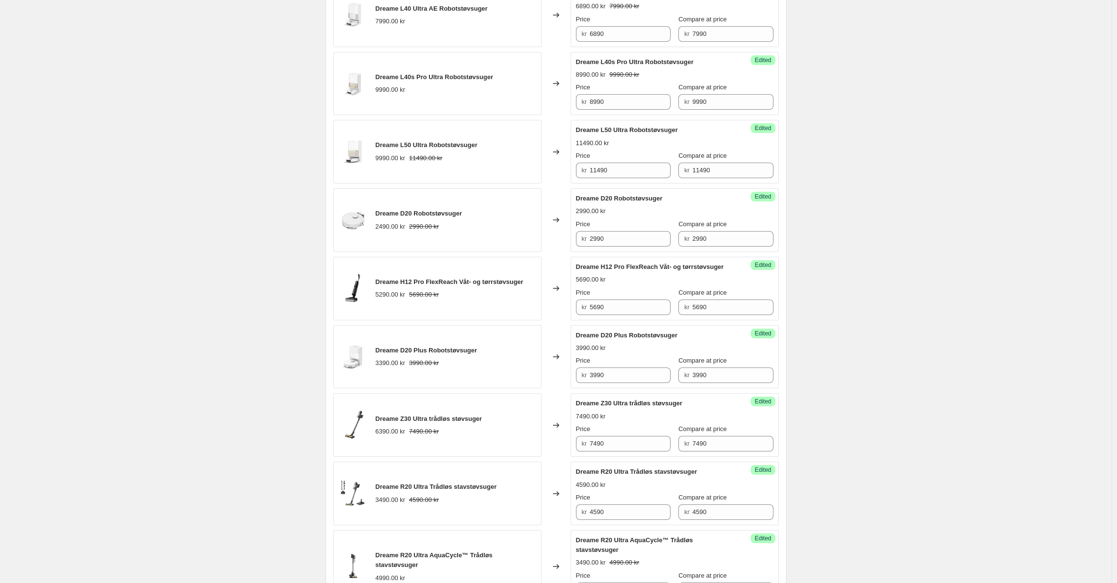
click at [200, 375] on div "Create new price change job. This page is ready Create new price change job Dra…" at bounding box center [556, 185] width 1112 height 1527
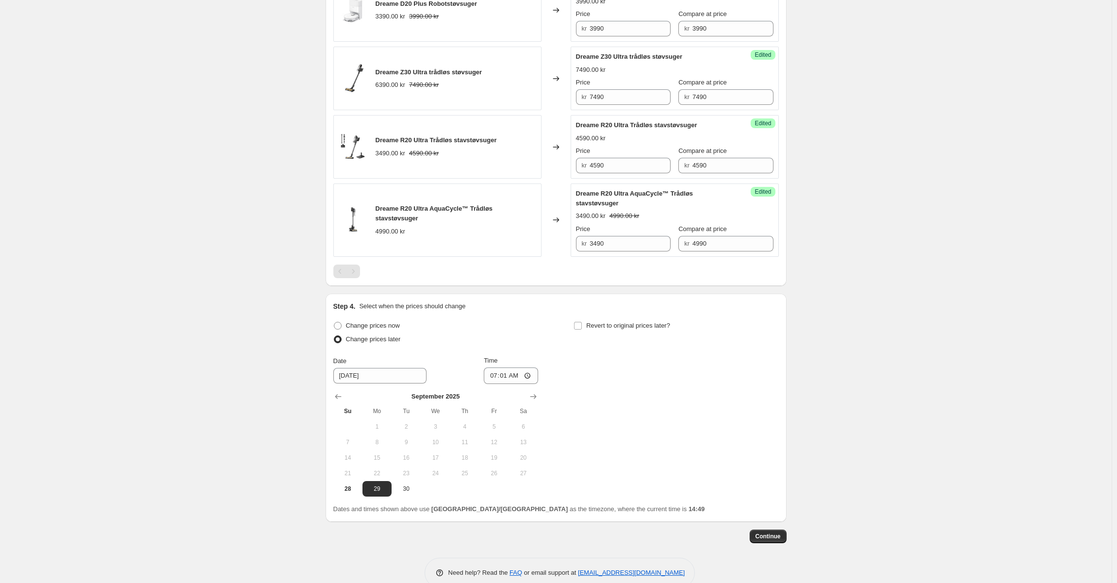
scroll to position [953, 0]
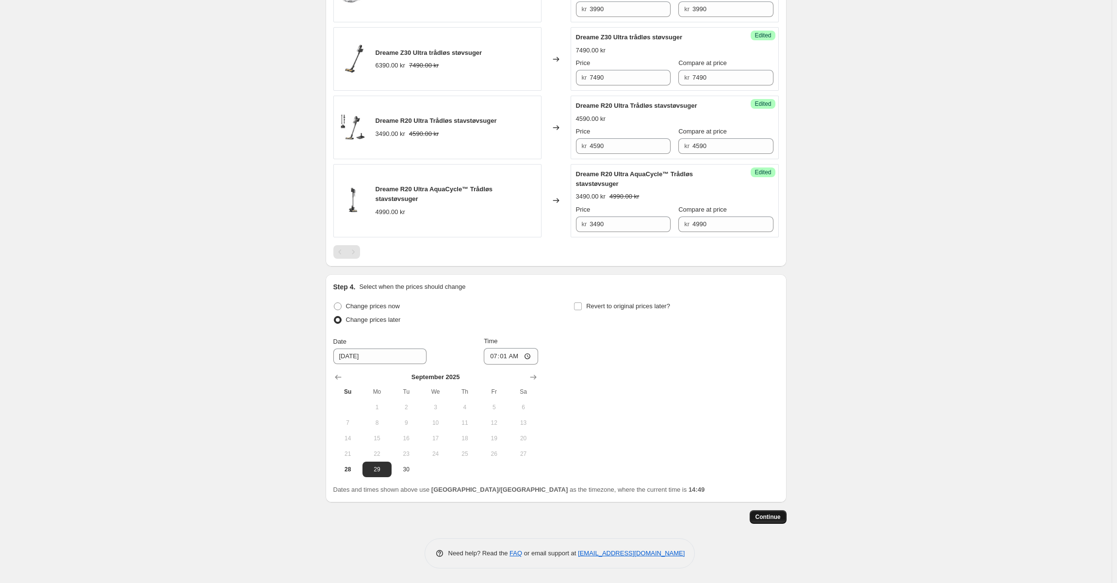
click at [771, 514] on span "Continue" at bounding box center [768, 517] width 25 height 8
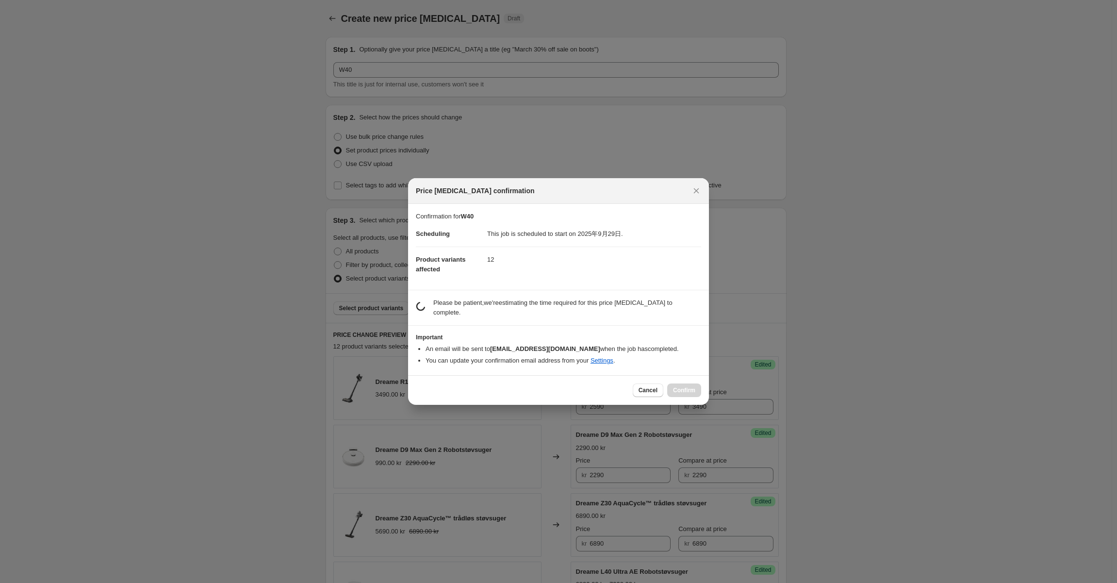
scroll to position [0, 0]
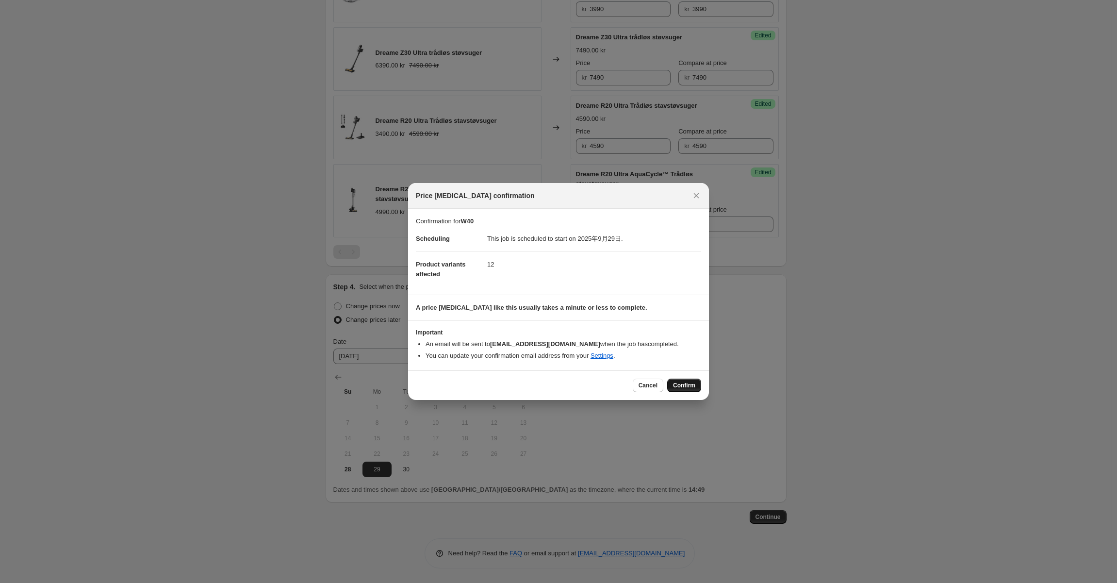
click at [679, 389] on span "Confirm" at bounding box center [684, 385] width 22 height 8
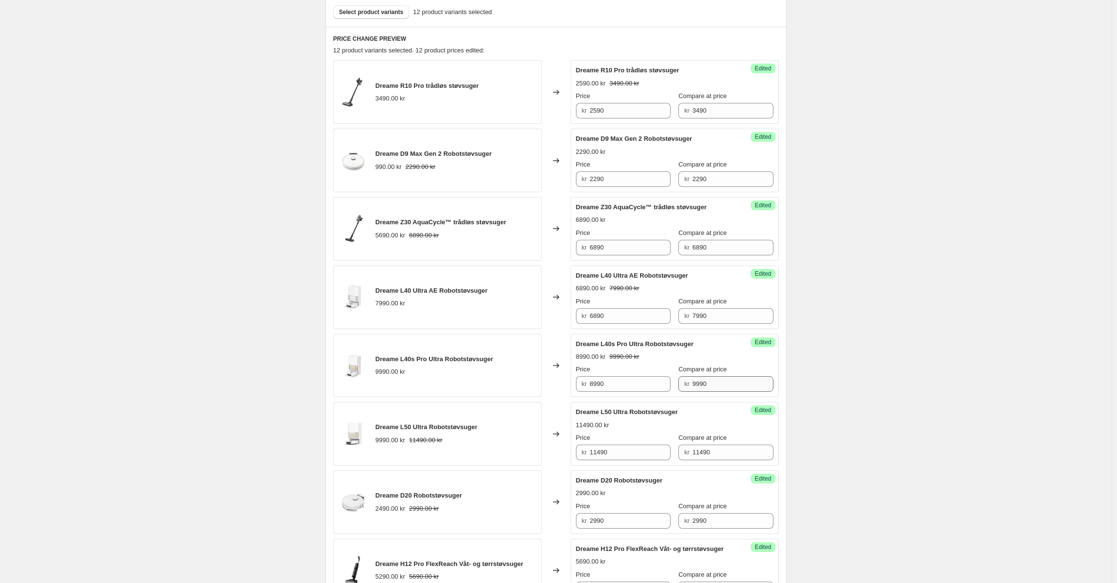
scroll to position [188, 0]
